Goal: Task Accomplishment & Management: Manage account settings

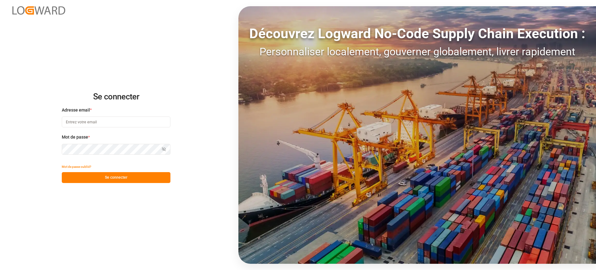
type input "camille.vasson@kuehne-nagel.com"
click at [119, 180] on button "Se connecter" at bounding box center [116, 177] width 109 height 11
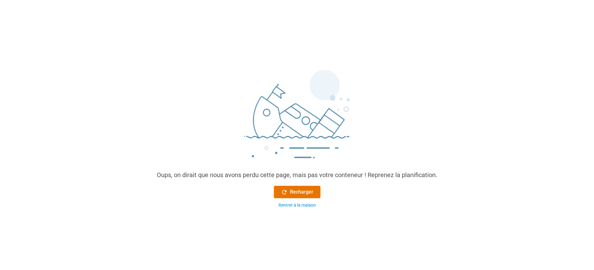
click at [305, 185] on div "Oups, on dirait que nous avons perdu cette page, mais pas votre conteneur ! Rep…" at bounding box center [297, 137] width 290 height 151
click at [308, 188] on button "Recharger" at bounding box center [297, 192] width 47 height 12
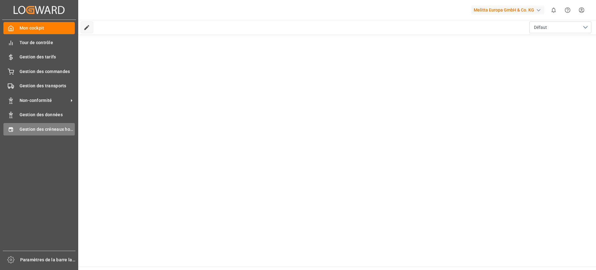
click at [39, 127] on font "Gestion des créneaux horaires" at bounding box center [51, 129] width 63 height 5
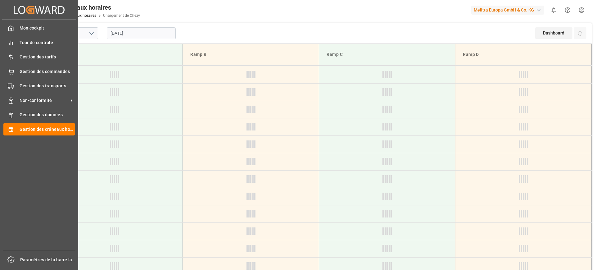
type input "Chezy Loading"
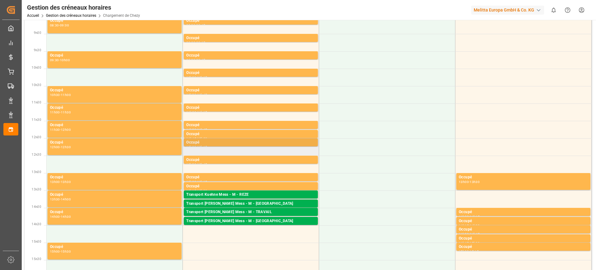
scroll to position [116, 0]
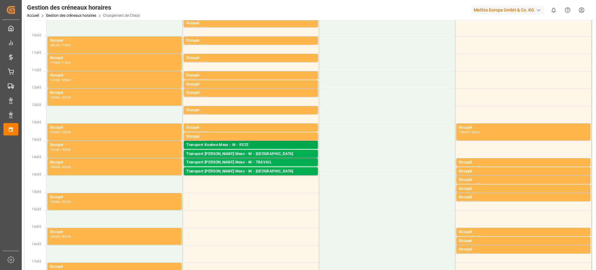
click at [261, 146] on div "Transport Kuehne Mess - M - REZE" at bounding box center [250, 145] width 129 height 6
click at [249, 144] on div "Transport Kuehne Mess - M - REZE" at bounding box center [250, 145] width 129 height 6
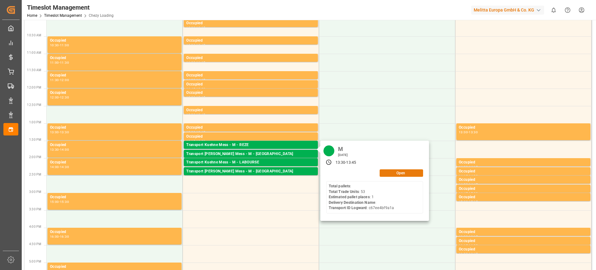
click at [407, 175] on button "Open" at bounding box center [401, 172] width 43 height 7
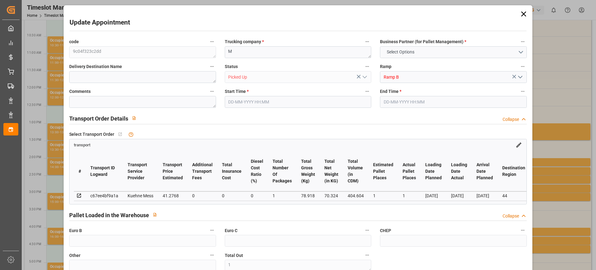
type input "1"
type input "0"
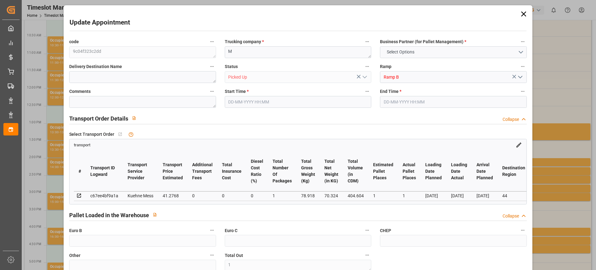
type input "0"
type input "1"
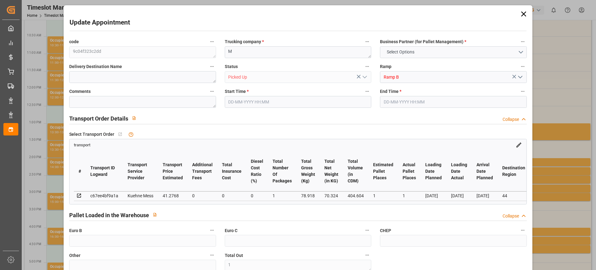
type input "41.2768"
type input "0"
type input "41.2768"
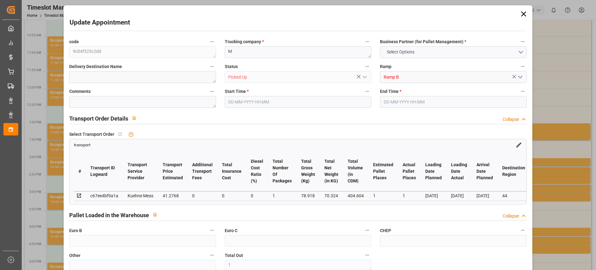
type input "0"
type input "1"
type input "70.324"
type input "101.918"
type input "404.604"
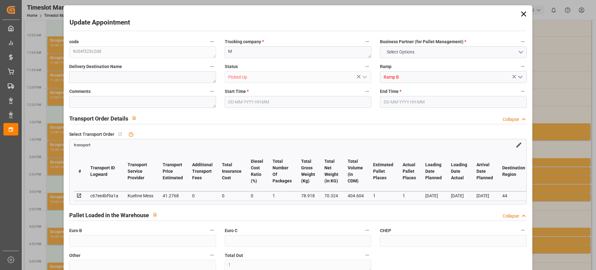
type input "44"
type input "0"
type input "53"
type input "1"
type input "101"
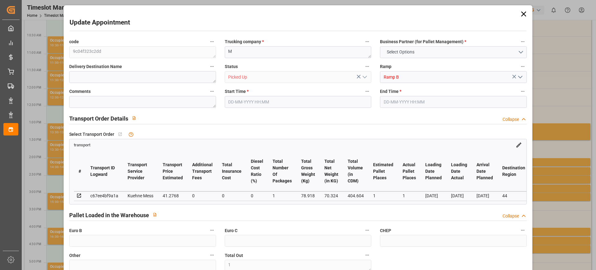
type input "78.918"
type input "0"
type input "4710.8598"
type input "0"
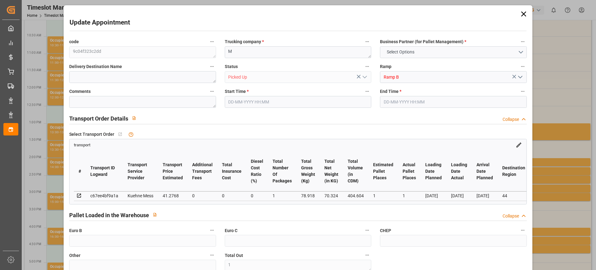
type input "21"
type input "35"
type input "[DATE] 13:30"
type input "[DATE] 13:45"
type input "[DATE] 11:29"
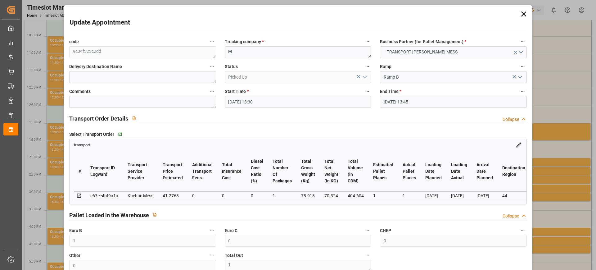
type input "[DATE] 11:28"
type input "[DATE]"
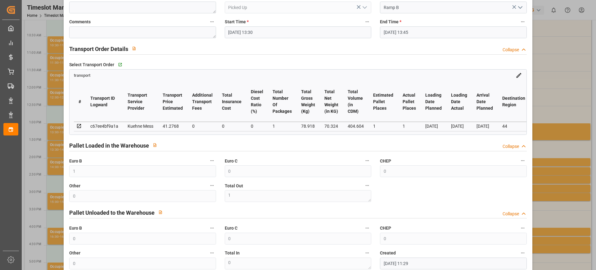
scroll to position [78, 0]
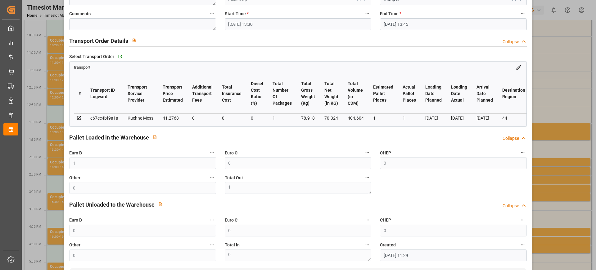
click at [536, 144] on div "Update Appointment code 9c04f323c2dd Trucking company * M Business Partner (for…" at bounding box center [298, 135] width 596 height 270
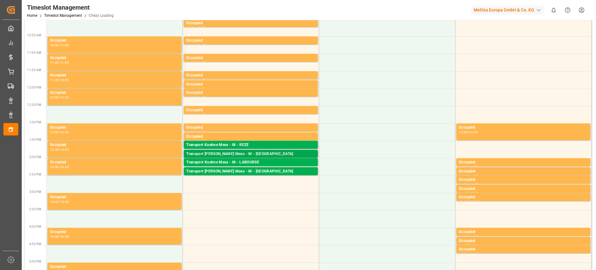
click at [249, 152] on div "Transport [PERSON_NAME] Mess - M - [GEOGRAPHIC_DATA]" at bounding box center [250, 154] width 129 height 6
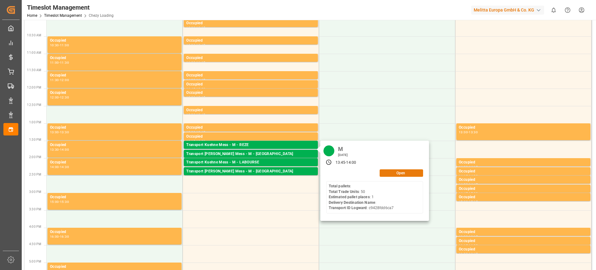
click at [393, 174] on button "Open" at bounding box center [401, 172] width 43 height 7
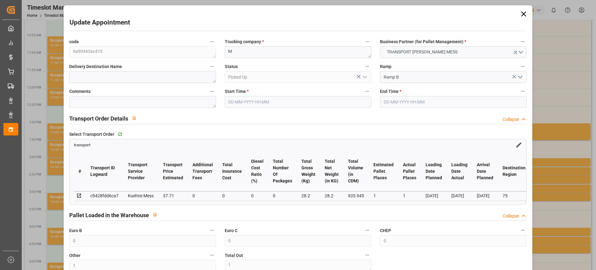
type input "[DATE] 13:45"
type input "[DATE] 14:00"
type input "[DATE] 11:29"
type input "[DATE]"
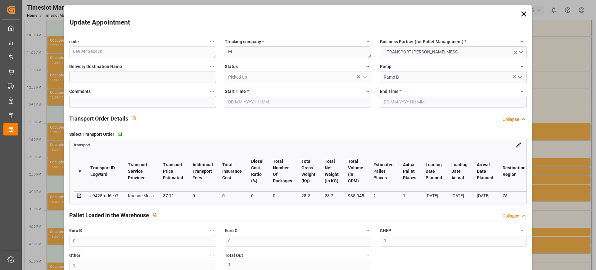
type input "[DATE]"
click at [582, 127] on div "Update Appointment code 6a90443ac47d Trucking company * M Business Partner (for…" at bounding box center [298, 135] width 596 height 270
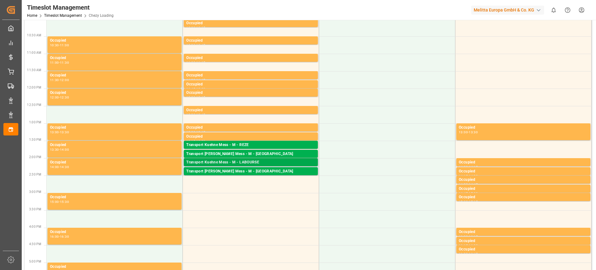
click at [262, 160] on div "Transport Kuehne Mess - M - LABOURSE" at bounding box center [250, 162] width 129 height 6
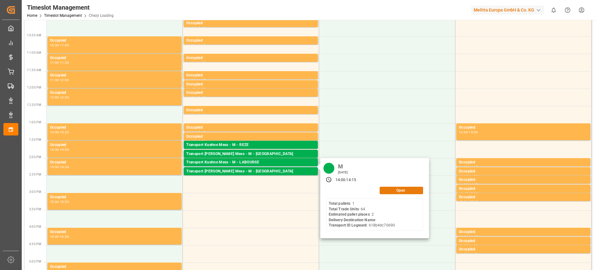
click at [396, 191] on button "Open" at bounding box center [401, 190] width 43 height 7
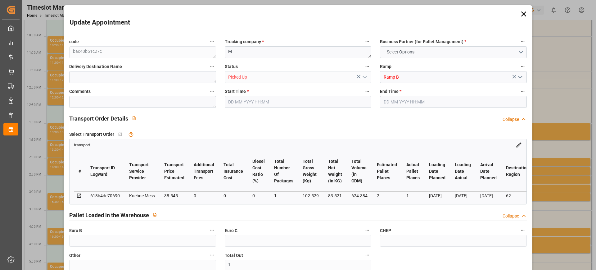
type input "0"
type input "1"
type input "0"
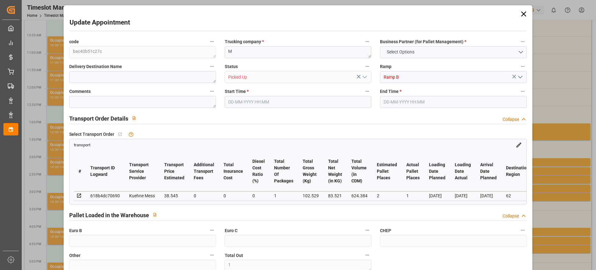
type input "0"
type input "2"
type input "1"
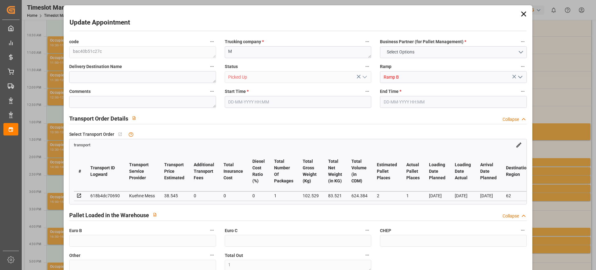
type input "38.545"
type input "0"
type input "38.545"
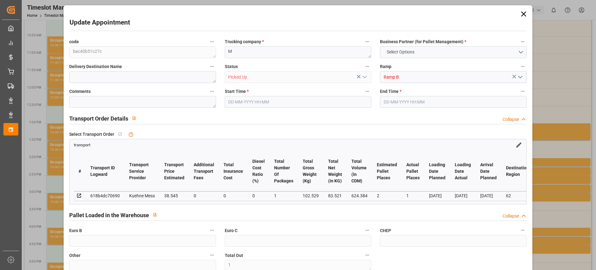
type input "0"
type input "1"
type input "83.521"
type input "130"
type input "624.384"
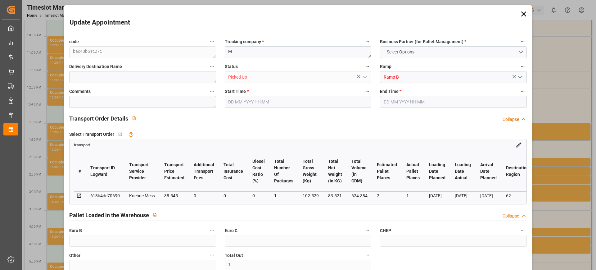
type input "62"
type input "1"
type input "64"
type input "2"
type input "101"
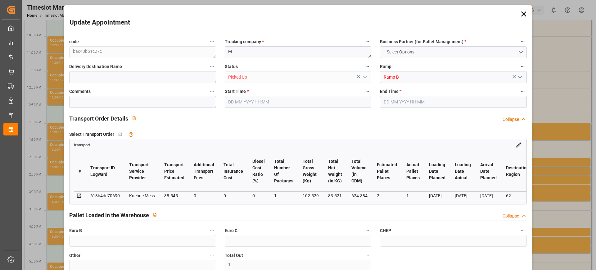
type input "102.529"
type input "0"
type input "4710.8598"
type input "0"
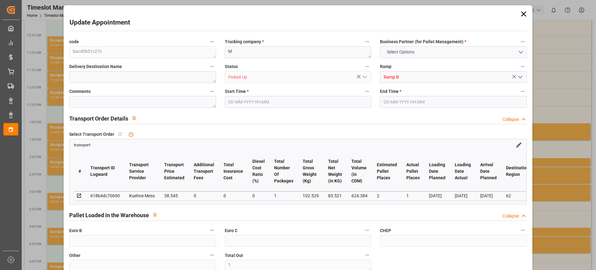
type input "21"
type input "35"
type input "[DATE] 14:00"
type input "[DATE] 14:15"
type input "[DATE] 11:30"
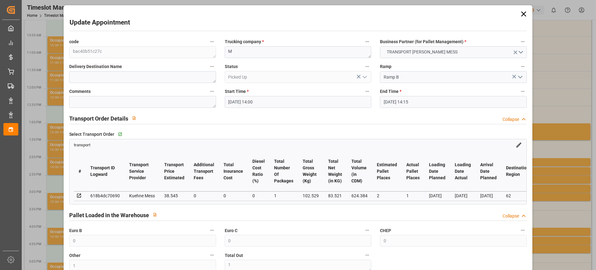
type input "[DATE] 11:29"
type input "[DATE]"
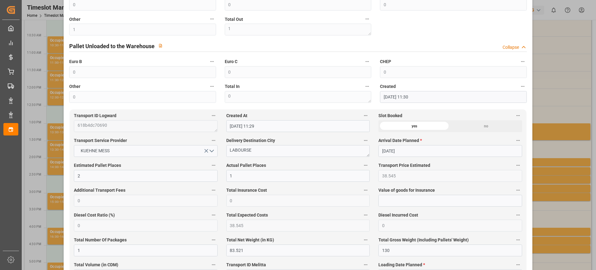
click at [550, 136] on div "Update Appointment code bac40b51c27c Trucking company * M Business Partner (for…" at bounding box center [298, 135] width 596 height 270
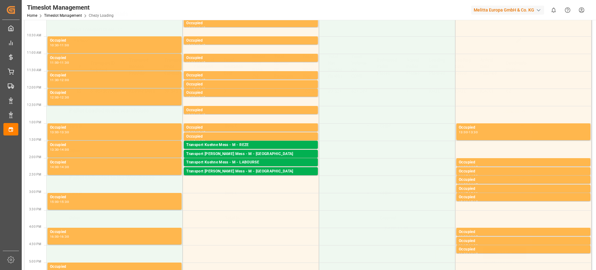
scroll to position [107, 0]
click at [238, 174] on div "Pallets: 1,TU: 6,City: [GEOGRAPHIC_DATA],Arrival: [DATE] 00:00:00" at bounding box center [250, 176] width 129 height 5
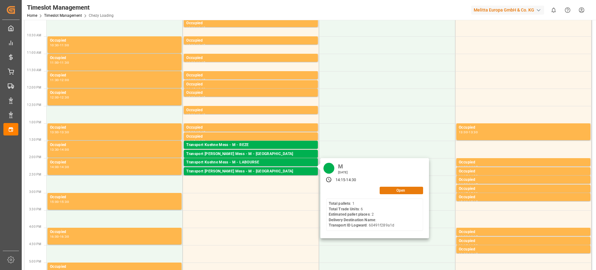
click at [384, 193] on button "Open" at bounding box center [401, 190] width 43 height 7
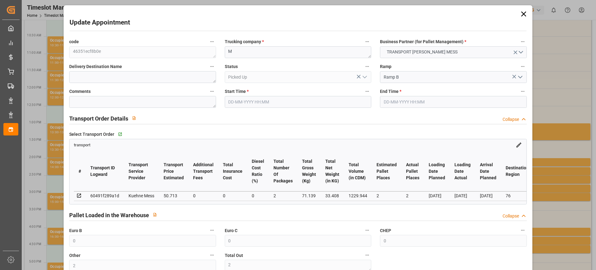
type input "0"
type input "2"
type input "0"
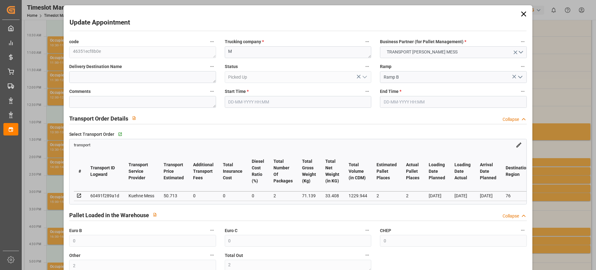
type input "0"
type input "2"
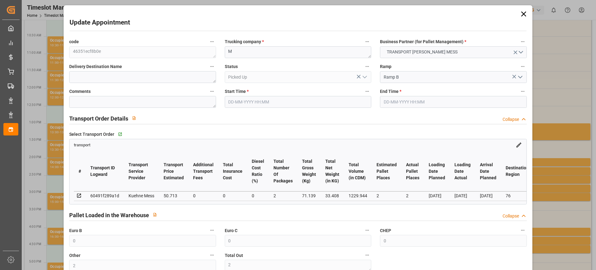
type input "50.713"
type input "0"
type input "50.713"
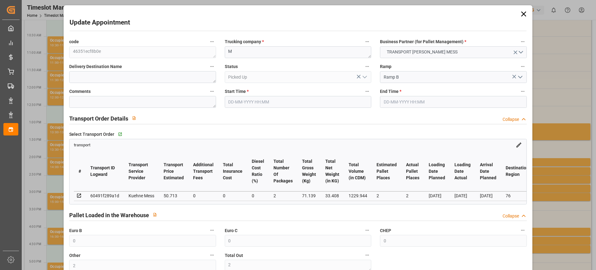
type input "0"
type input "2"
type input "33.408"
type input "155.896"
type input "1229.944"
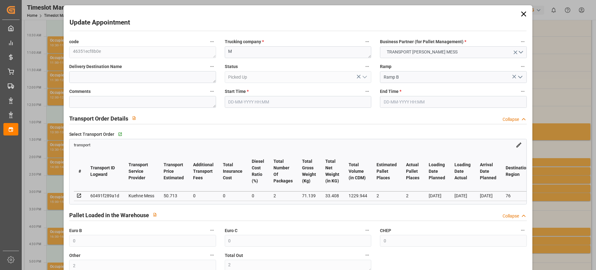
type input "76"
type input "1"
type input "6"
type input "3"
type input "101"
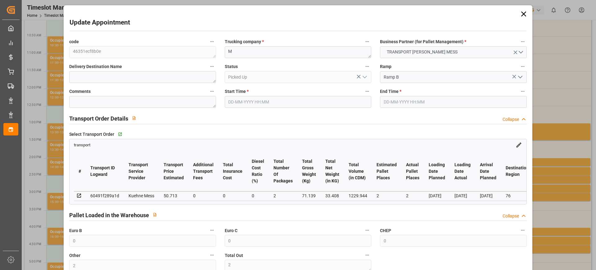
type input "71.139"
type input "0"
type input "4710.8598"
type input "0"
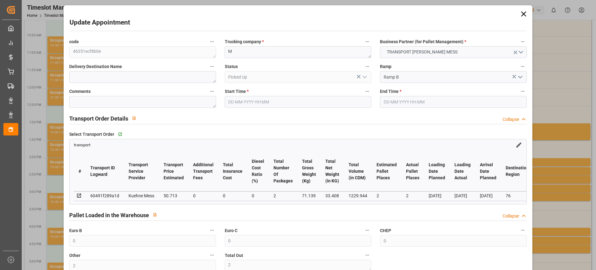
type input "21"
type input "35"
type input "[DATE] 14:15"
type input "[DATE] 14:30"
type input "[DATE] 11:30"
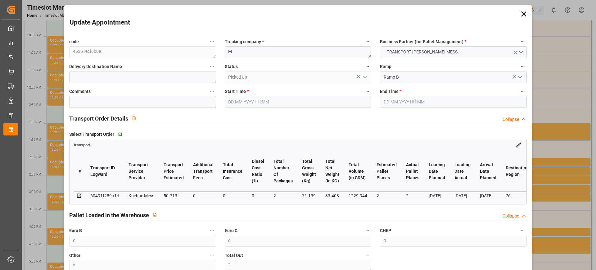
type input "[DATE] 11:30"
type input "[DATE]"
click at [571, 165] on div "Update Appointment code 46351ecf8b0e Trucking company * M Business Partner (for…" at bounding box center [298, 135] width 596 height 270
